Goal: Task Accomplishment & Management: Use online tool/utility

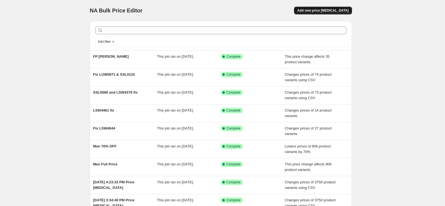
click at [327, 10] on span "Add new price [MEDICAL_DATA]" at bounding box center [322, 10] width 51 height 4
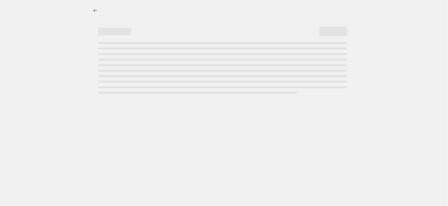
select select "percentage"
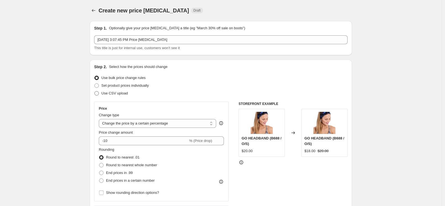
click at [113, 94] on span "Use CSV upload" at bounding box center [114, 93] width 26 height 4
click at [95, 91] on input "Use CSV upload" at bounding box center [94, 91] width 0 height 0
radio input "true"
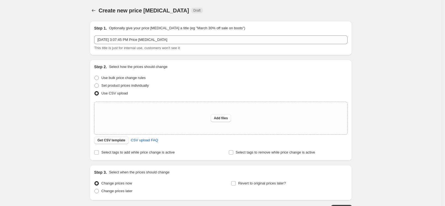
click at [109, 142] on span "Get CSV template" at bounding box center [111, 140] width 28 height 4
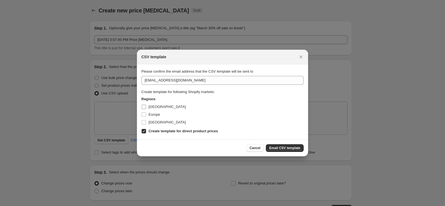
click at [153, 106] on span "[GEOGRAPHIC_DATA]" at bounding box center [166, 107] width 37 height 4
click at [146, 106] on input "[GEOGRAPHIC_DATA]" at bounding box center [144, 107] width 4 height 4
checkbox input "true"
click at [153, 115] on span "Europe" at bounding box center [154, 114] width 12 height 4
click at [154, 124] on span "[GEOGRAPHIC_DATA]" at bounding box center [166, 122] width 37 height 4
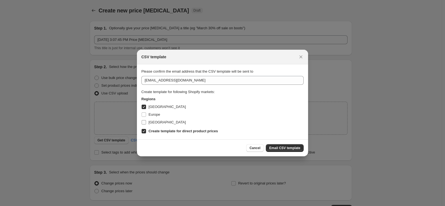
click at [146, 124] on input "[GEOGRAPHIC_DATA]" at bounding box center [144, 122] width 4 height 4
checkbox input "true"
click at [146, 112] on label "Europe" at bounding box center [150, 115] width 19 height 8
click at [146, 112] on input "Europe" at bounding box center [144, 114] width 4 height 4
checkbox input "true"
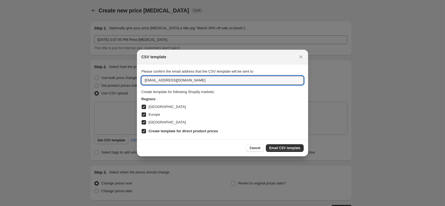
drag, startPoint x: 151, startPoint y: 80, endPoint x: 137, endPoint y: 79, distance: 13.8
click at [137, 79] on section "Please confirm the email address that the CSV template will be sent to [EMAIL_A…" at bounding box center [222, 101] width 171 height 75
type input "[PERSON_NAME][EMAIL_ADDRESS][PERSON_NAME][DOMAIN_NAME]"
click at [279, 147] on span "Email CSV template" at bounding box center [284, 148] width 31 height 4
